Goal: Information Seeking & Learning: Learn about a topic

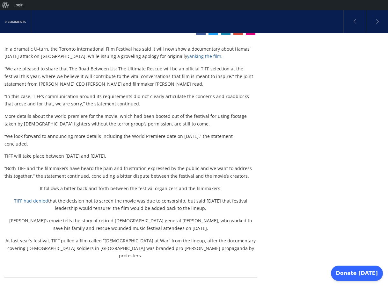
scroll to position [148, 0]
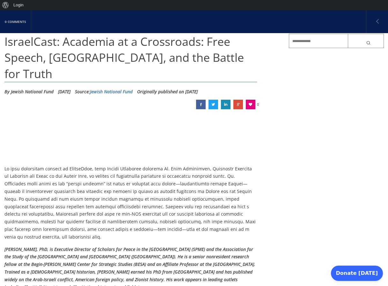
scroll to position [71, 0]
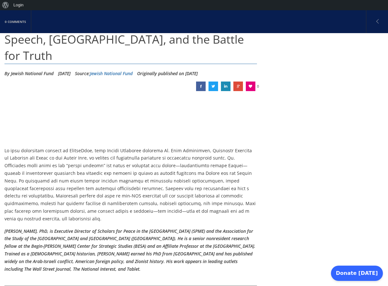
scroll to position [80, 0]
